Goal: Obtain resource: Obtain resource

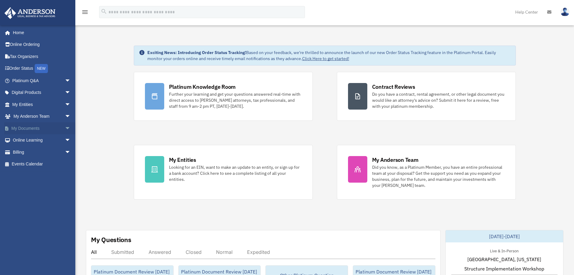
click at [65, 128] on span "arrow_drop_down" at bounding box center [71, 128] width 12 height 12
click at [65, 128] on span "arrow_drop_up" at bounding box center [71, 128] width 12 height 12
click at [65, 139] on span "arrow_drop_down" at bounding box center [71, 140] width 12 height 12
click at [38, 164] on link "Video Training" at bounding box center [43, 164] width 71 height 12
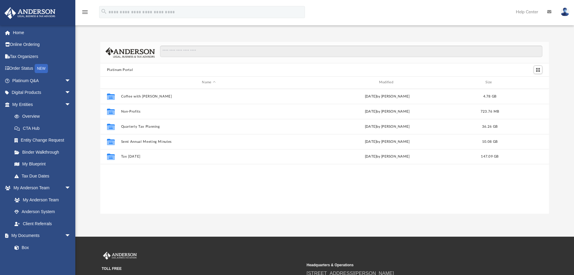
scroll to position [133, 444]
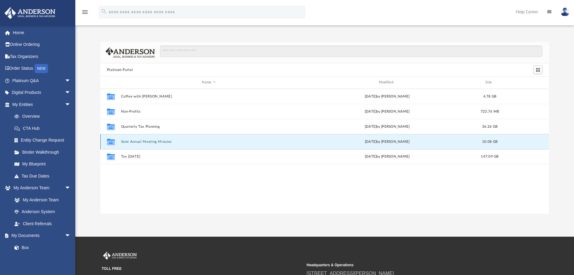
click at [170, 141] on button "Semi Annual Meeting Minutes" at bounding box center [209, 142] width 176 height 4
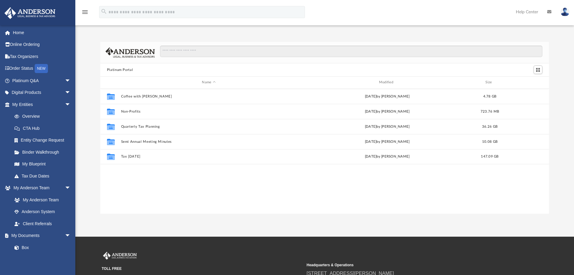
scroll to position [133, 444]
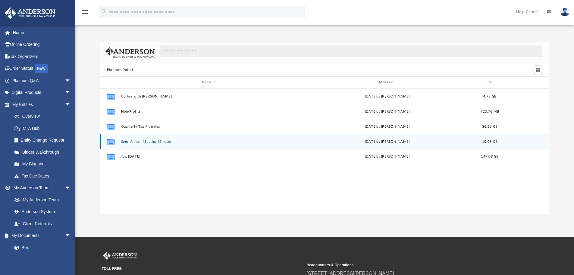
click at [150, 138] on div "Collaborated Folder Semi Annual Meeting Minutes Fri Apr 18 2025 by Matthew Moor…" at bounding box center [324, 141] width 449 height 15
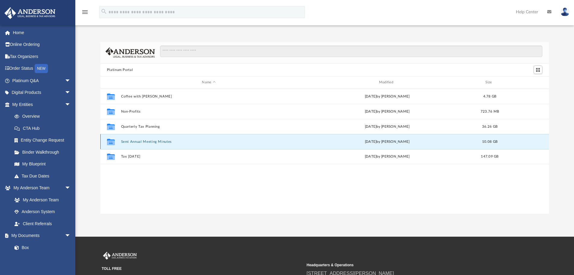
click at [152, 145] on div "Collaborated Folder Semi Annual Meeting Minutes Fri Apr 18 2025 by Matthew Moor…" at bounding box center [324, 141] width 449 height 15
